Goal: Go to known website: Go to known website

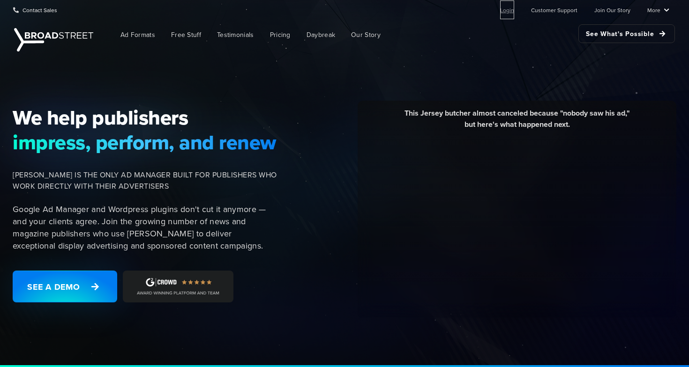
click at [506, 8] on link "Login" at bounding box center [507, 9] width 14 height 19
click at [513, 12] on link "Login" at bounding box center [507, 9] width 14 height 19
